Goal: Download file/media

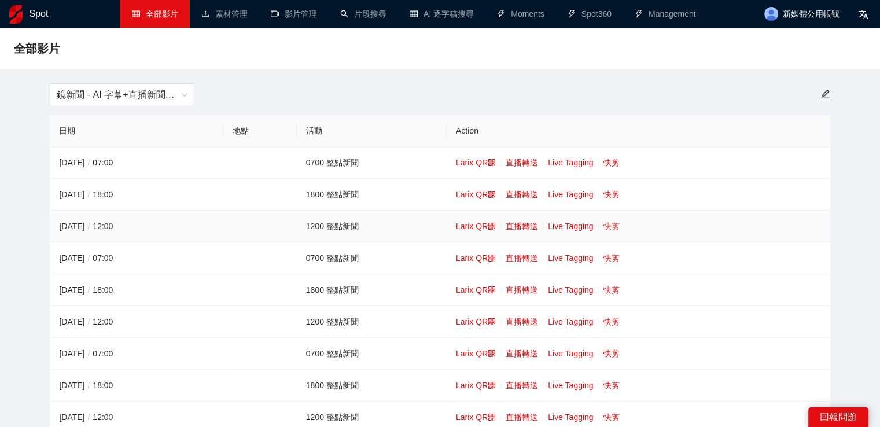
click at [610, 223] on link "快剪" at bounding box center [611, 226] width 16 height 9
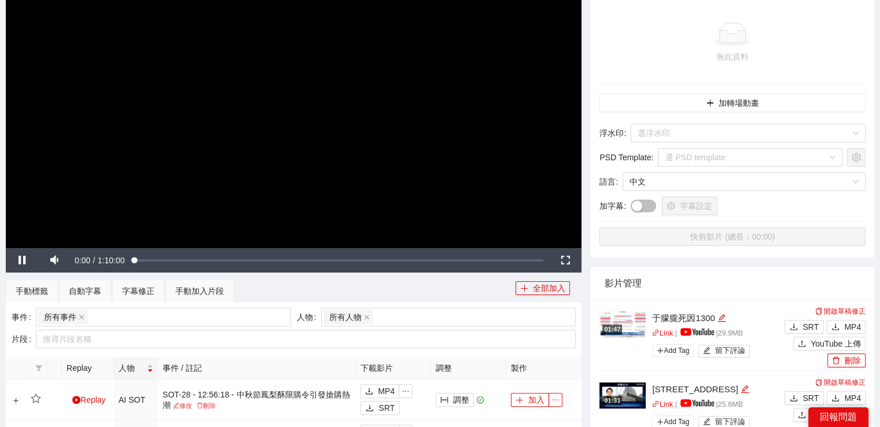
click at [344, 167] on video "Video Player" at bounding box center [294, 86] width 576 height 324
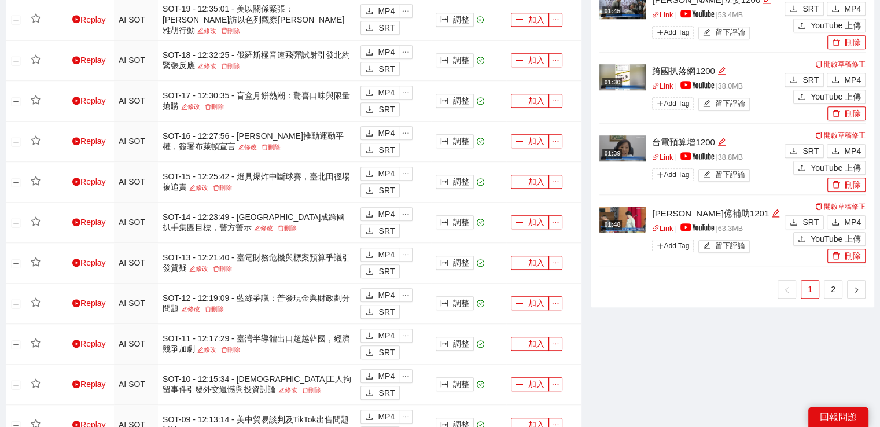
scroll to position [926, 0]
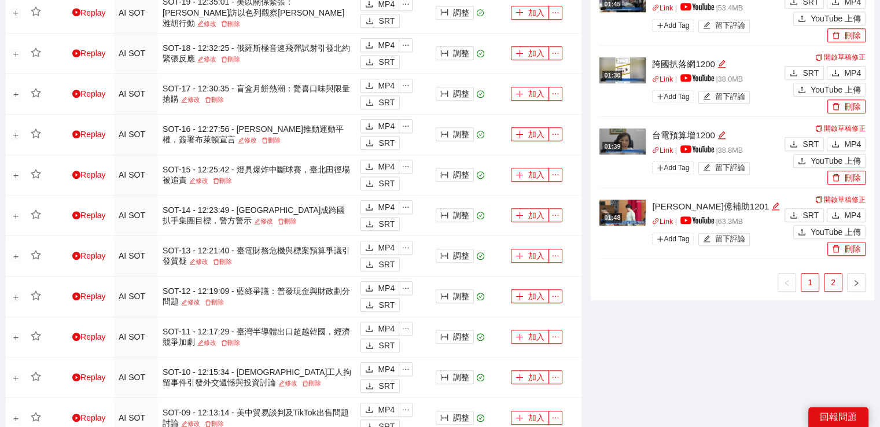
click at [835, 276] on link "2" at bounding box center [832, 282] width 17 height 17
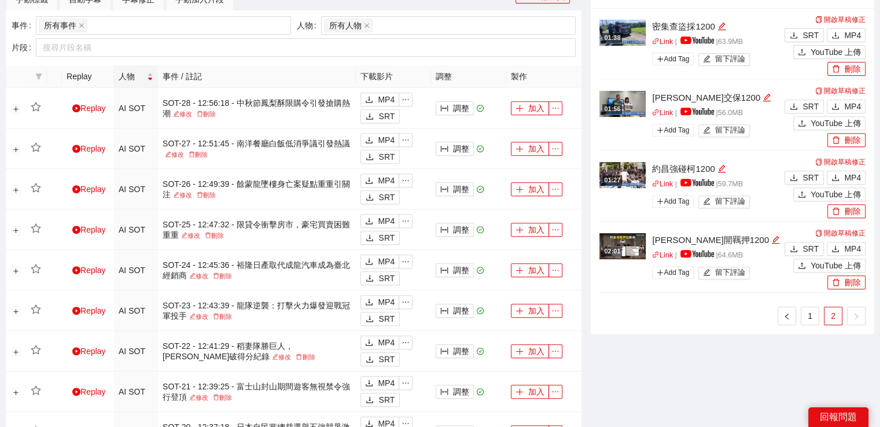
scroll to position [405, 0]
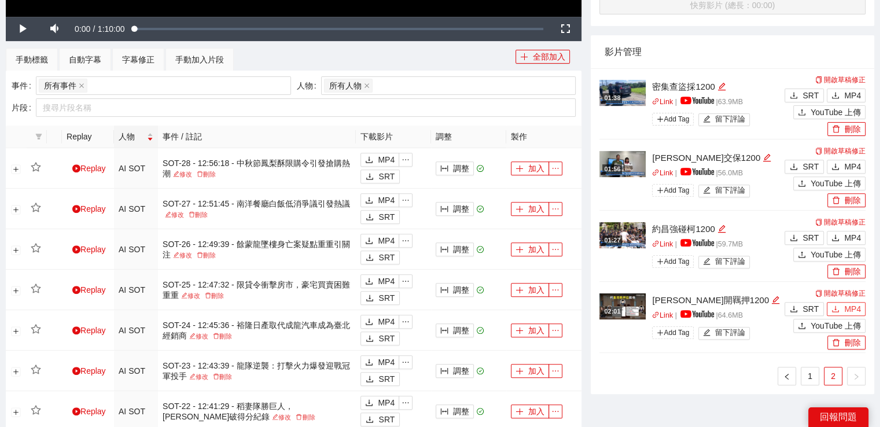
click at [843, 304] on button "MP4" at bounding box center [846, 309] width 39 height 14
click at [847, 236] on span "MP4" at bounding box center [852, 237] width 17 height 13
click at [856, 168] on span "MP4" at bounding box center [852, 166] width 17 height 13
click at [851, 87] on div "SRT MP4" at bounding box center [823, 94] width 84 height 17
click at [858, 92] on span "MP4" at bounding box center [852, 95] width 17 height 13
